Goal: Information Seeking & Learning: Understand process/instructions

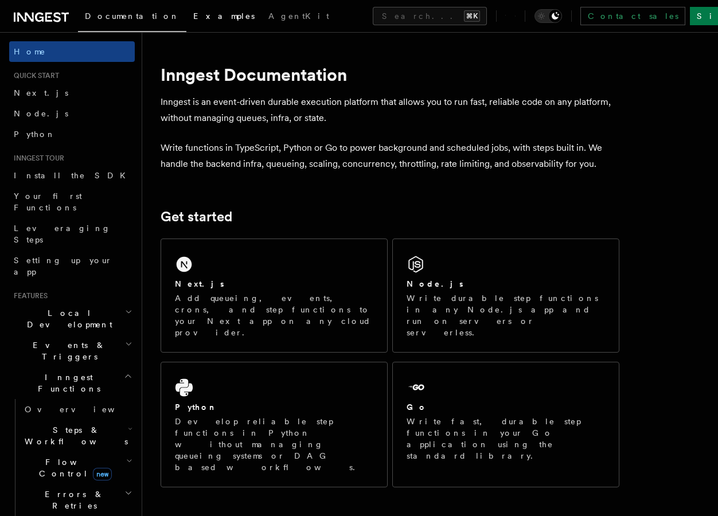
click at [193, 17] on span "Examples" at bounding box center [223, 15] width 61 height 9
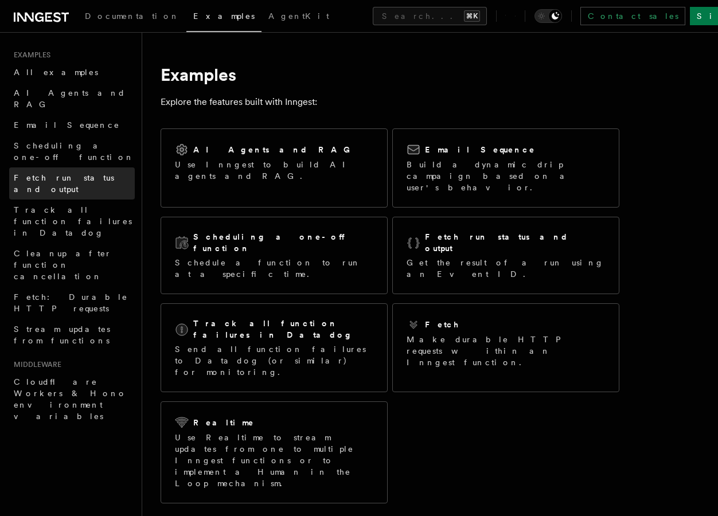
click at [71, 173] on span "Fetch run status and output" at bounding box center [64, 183] width 100 height 21
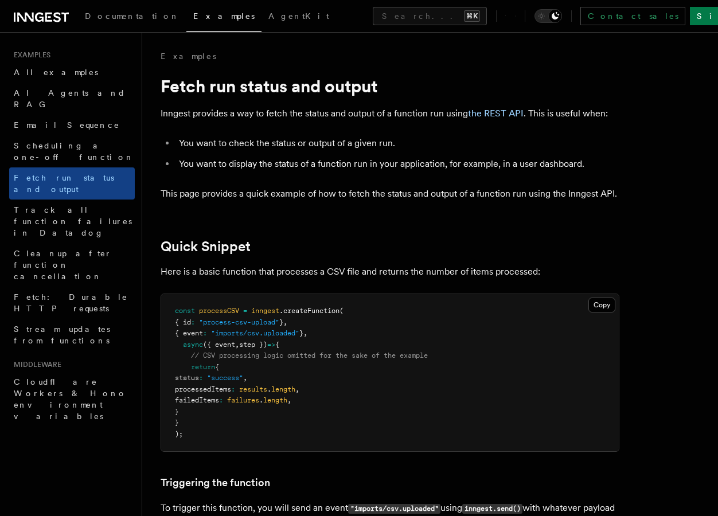
click at [257, 163] on li "You want to display the status of a function run in your application, for examp…" at bounding box center [397, 164] width 444 height 16
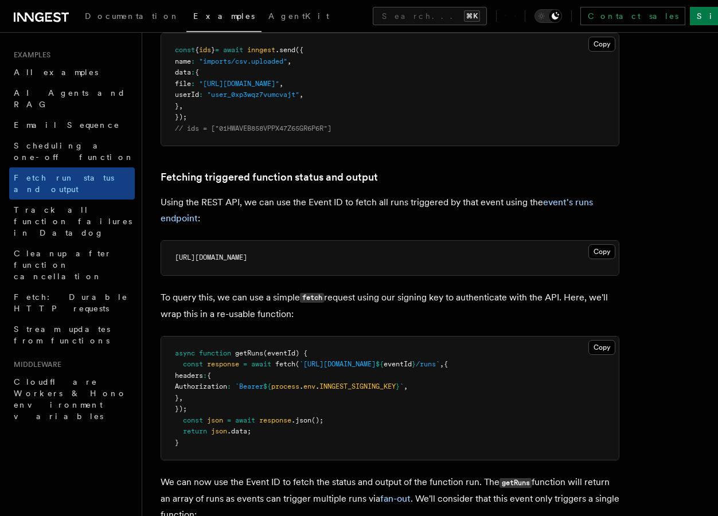
scroll to position [539, 0]
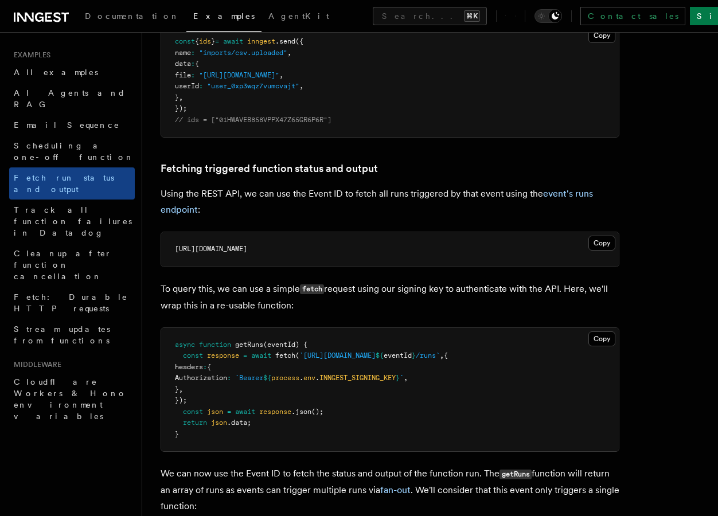
click at [354, 396] on pre "async function getRuns (eventId) { const response = await fetch ( `[URL][DOMAIN…" at bounding box center [390, 390] width 458 height 124
click at [412, 359] on span "eventId" at bounding box center [398, 356] width 28 height 8
click at [603, 243] on button "Copy Copied" at bounding box center [601, 243] width 27 height 15
click at [596, 245] on button "Copy Copied" at bounding box center [601, 243] width 27 height 15
click at [199, 376] on span "Authorization" at bounding box center [201, 378] width 52 height 8
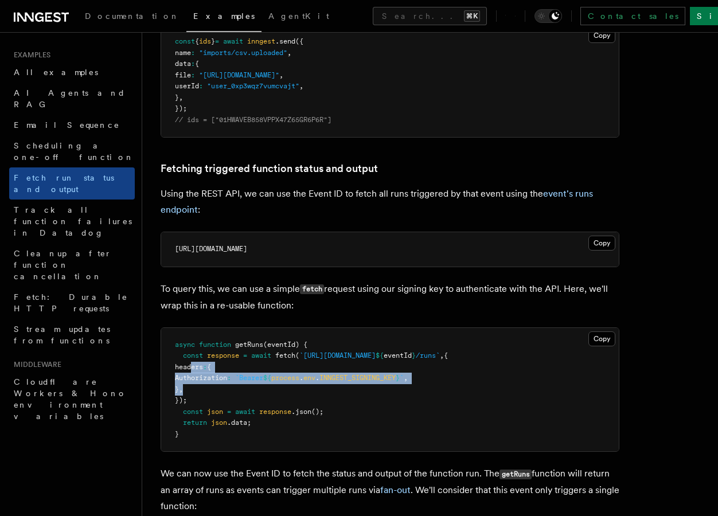
drag, startPoint x: 190, startPoint y: 368, endPoint x: 209, endPoint y: 388, distance: 27.6
click at [209, 388] on pre "async function getRuns (eventId) { const response = await fetch ( `[URL][DOMAIN…" at bounding box center [390, 390] width 458 height 124
copy code "headers : { Authorization : `Bearer ${ process . env . INNGEST_SIGNING_KEY } ` …"
